Goal: Information Seeking & Learning: Learn about a topic

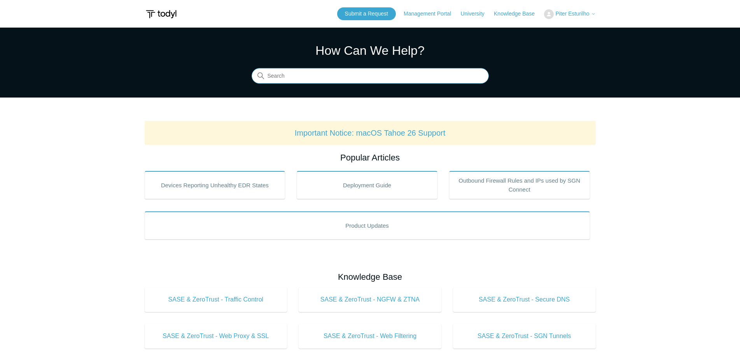
click at [327, 77] on input "Search" at bounding box center [370, 76] width 237 height 16
drag, startPoint x: 292, startPoint y: 76, endPoint x: 161, endPoint y: 82, distance: 130.9
click at [163, 82] on section "How Can We Help? Search There are no matching results in this help center. Sele…" at bounding box center [370, 63] width 740 height 70
drag, startPoint x: 277, startPoint y: 76, endPoint x: 224, endPoint y: 76, distance: 53.7
click at [224, 76] on section "How Can We Help? Search There are no matching results in this help center. Sele…" at bounding box center [370, 63] width 740 height 70
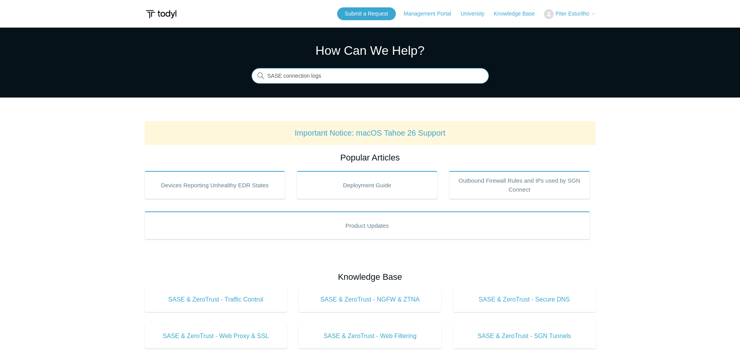
drag, startPoint x: 310, startPoint y: 76, endPoint x: 400, endPoint y: 77, distance: 90.3
click at [400, 77] on input "SASE connection logs" at bounding box center [370, 76] width 237 height 16
drag, startPoint x: 341, startPoint y: 77, endPoint x: 220, endPoint y: 76, distance: 121.0
click at [220, 76] on section "How Can We Help? Search There are no matching results in this help center. Sele…" at bounding box center [370, 63] width 740 height 70
click at [287, 75] on input "user connection" at bounding box center [370, 76] width 237 height 16
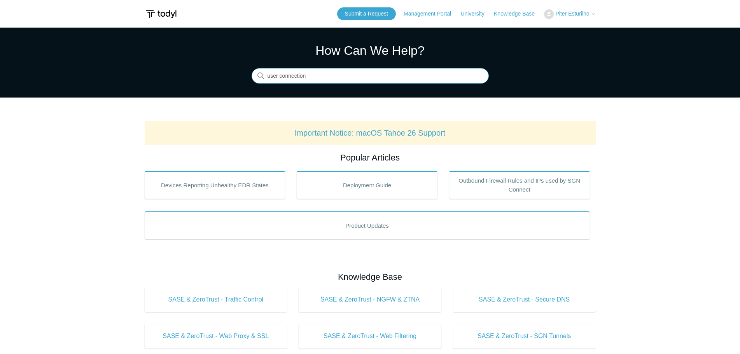
drag, startPoint x: 323, startPoint y: 74, endPoint x: 228, endPoint y: 75, distance: 95.0
click at [228, 75] on section "How Can We Help? Search There are no matching results in this help center. Sele…" at bounding box center [370, 63] width 740 height 70
click at [305, 73] on input "event logs" at bounding box center [370, 76] width 237 height 16
type input "SASE SIEM"
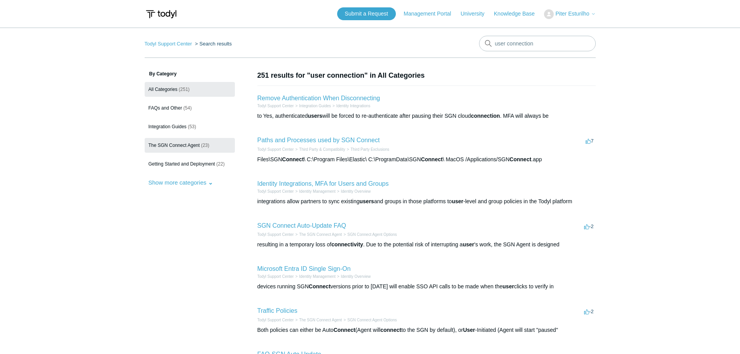
click at [180, 144] on span "The SGN Connect Agent" at bounding box center [174, 145] width 51 height 5
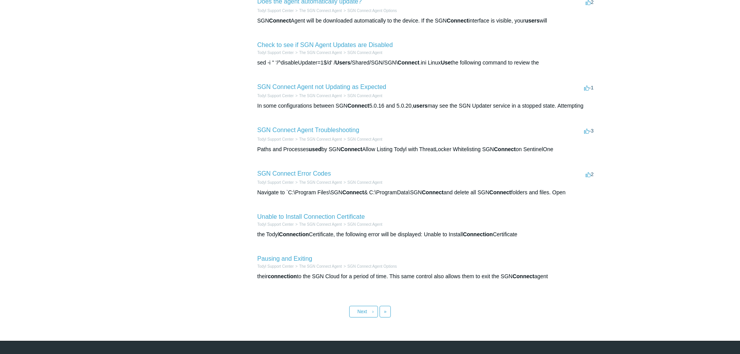
scroll to position [233, 0]
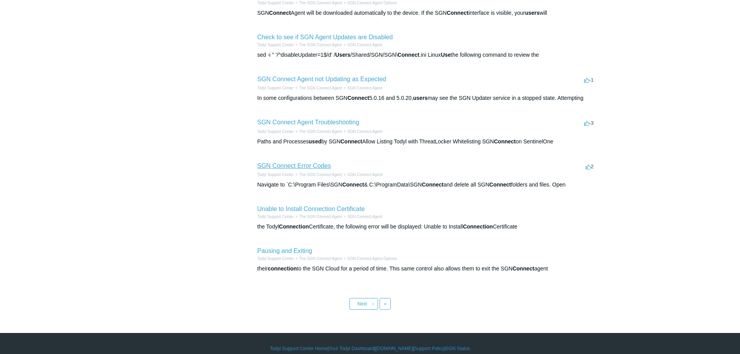
click at [307, 165] on link "SGN Connect Error Codes" at bounding box center [295, 166] width 74 height 7
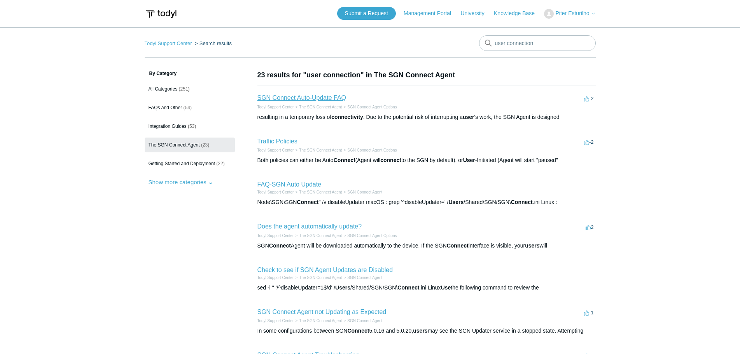
scroll to position [0, 0]
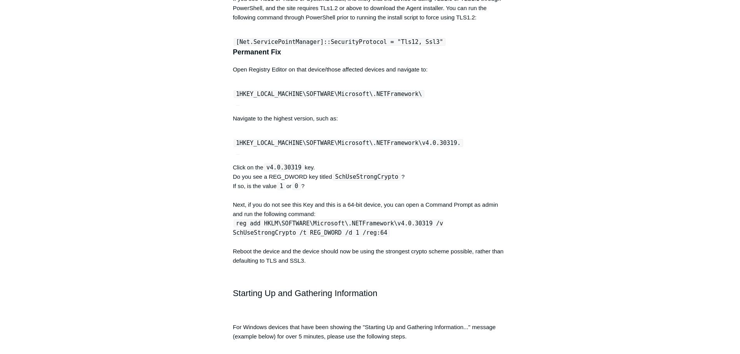
scroll to position [2646, 0]
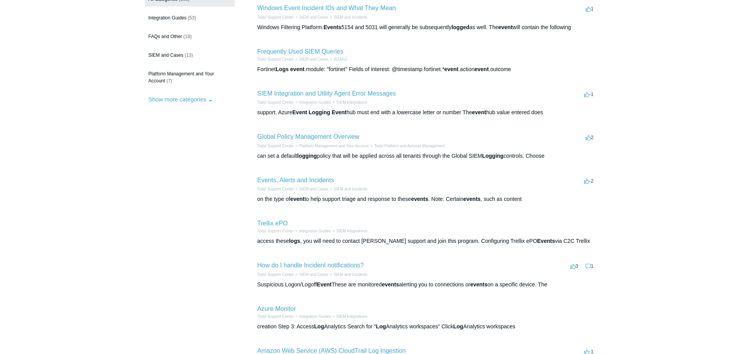
scroll to position [78, 0]
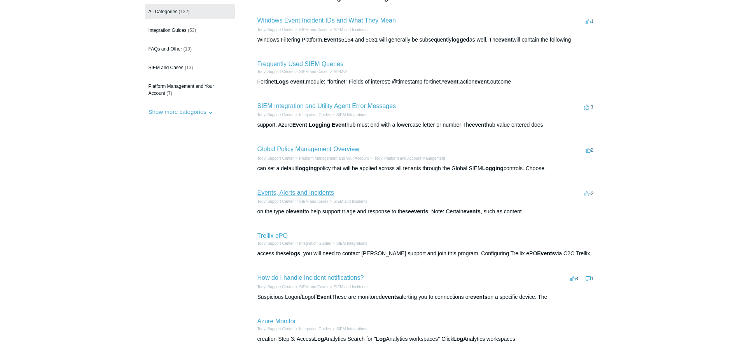
click at [312, 193] on link "Events, Alerts and Incidents" at bounding box center [296, 192] width 77 height 7
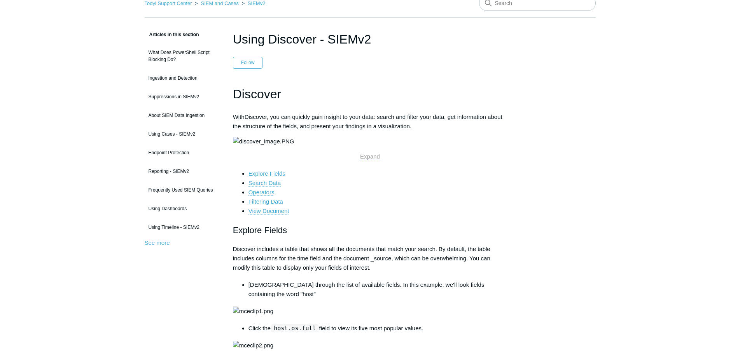
scroll to position [35, 0]
